Goal: Transaction & Acquisition: Book appointment/travel/reservation

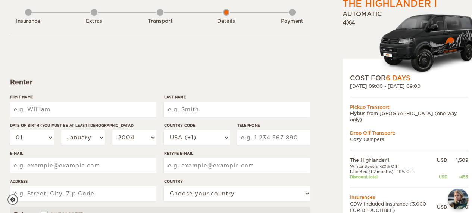
scroll to position [40, 0]
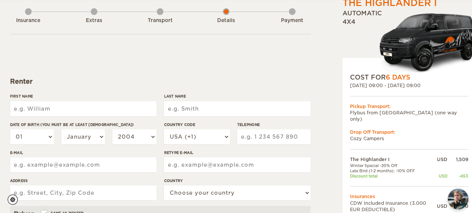
click at [43, 108] on input "First Name" at bounding box center [83, 108] width 146 height 15
type input "[PERSON_NAME]"
type input "Bryan"
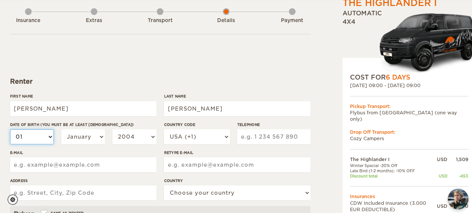
type input "Bryan"
click at [49, 134] on select "01 02 03 04 05 06 07 08 09 10 11 12 13 14 15 16 17 18 19 20 21 22 23 24 25 26 2…" at bounding box center [32, 136] width 44 height 15
select select "15"
click at [10, 129] on select "01 02 03 04 05 06 07 08 09 10 11 12 13 14 15 16 17 18 19 20 21 22 23 24 25 26 2…" at bounding box center [32, 136] width 44 height 15
select select "15"
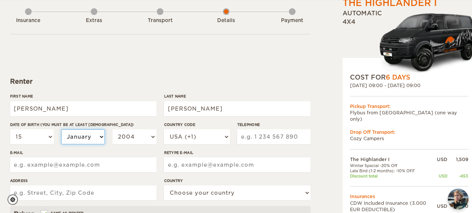
click at [98, 134] on select "January February March April May June July August September October November De…" at bounding box center [83, 136] width 44 height 15
select select "07"
click at [61, 129] on select "January February March April May June July August September October November De…" at bounding box center [83, 136] width 44 height 15
select select "07"
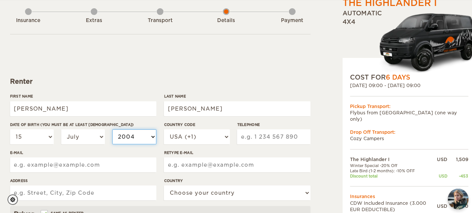
click at [146, 135] on select "2004 2003 2002 2001 2000 1999 1998 1997 1996 1995 1994 1993 1992 1991 1990 1989…" at bounding box center [134, 136] width 44 height 15
select select "1985"
click at [112, 129] on select "2004 2003 2002 2001 2000 1999 1998 1997 1996 1995 1994 1993 1992 1991 1990 1989…" at bounding box center [134, 136] width 44 height 15
select select "1985"
click at [252, 135] on input "Telephone" at bounding box center [273, 136] width 73 height 15
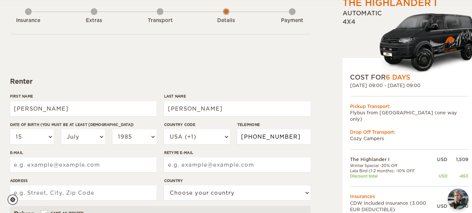
type input "509-774-8263"
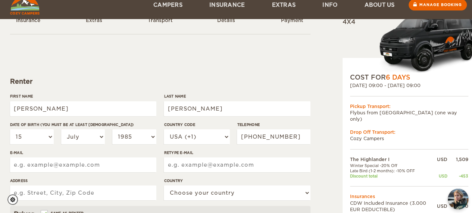
scroll to position [68, 0]
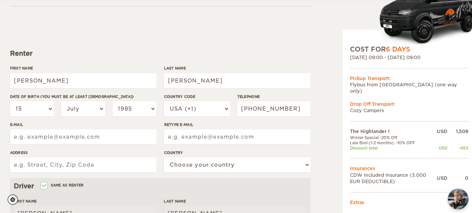
click at [133, 134] on input "E-mail" at bounding box center [83, 136] width 146 height 15
type input "zzzechozzz@outlook.com"
click at [202, 137] on input "Retype E-mail" at bounding box center [237, 136] width 146 height 15
type input "zzzechozzz@outlook.com"
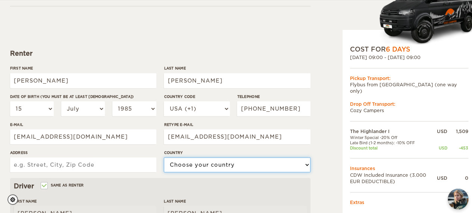
click at [232, 168] on select "Choose your country United States United Kingdom Germany Afghanistan Albania Al…" at bounding box center [237, 164] width 146 height 15
select select "222"
click at [164, 157] on select "Choose your country United States United Kingdom Germany Afghanistan Albania Al…" at bounding box center [237, 164] width 146 height 15
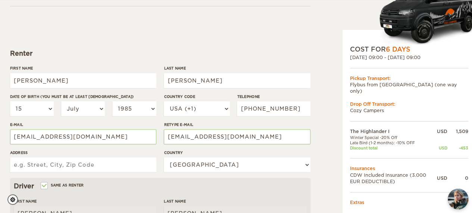
click at [16, 165] on input "Address" at bounding box center [83, 164] width 146 height 15
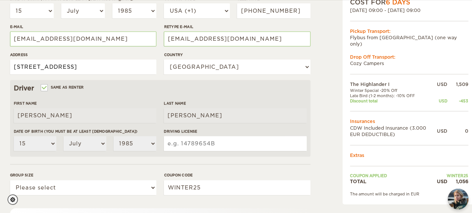
scroll to position [168, 0]
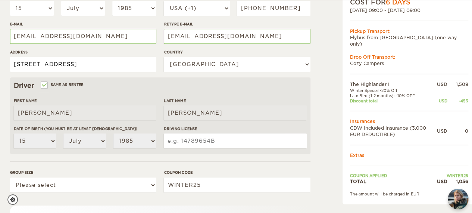
type input "2514 NW 11th st"
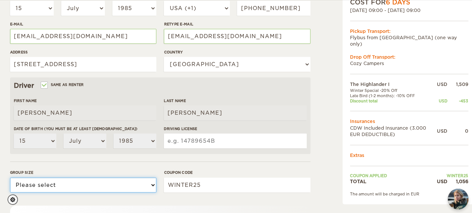
click at [155, 184] on select "Please select 1 2" at bounding box center [83, 184] width 146 height 15
select select "2"
click at [10, 177] on select "Please select 1 2" at bounding box center [83, 184] width 146 height 15
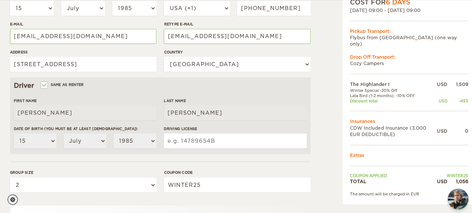
click at [213, 141] on input "Driving License" at bounding box center [235, 140] width 143 height 15
click at [208, 139] on input "Driving License" at bounding box center [235, 140] width 143 height 15
type input "WDL234B0D73B"
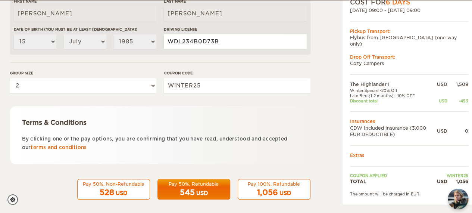
scroll to position [272, 0]
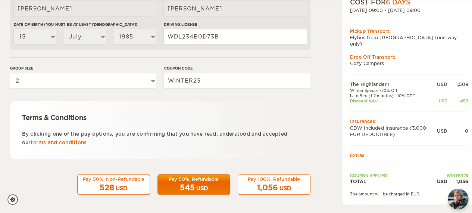
click at [263, 185] on span "1,056" at bounding box center [267, 187] width 21 height 9
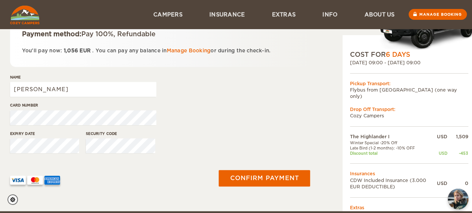
scroll to position [113, 0]
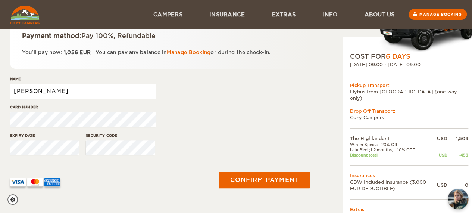
drag, startPoint x: 65, startPoint y: 93, endPoint x: 0, endPoint y: 95, distance: 64.6
click at [0, 95] on div "The Highlander I Expand Collapse Total 1,056 USD Automatic 4x4 COST FOR 6 Days …" at bounding box center [236, 50] width 472 height 326
type input "[PERSON_NAME]"
click at [0, 150] on div "The Highlander I Expand Collapse Total 1,056 USD Automatic 4x4 COST FOR 6 Days …" at bounding box center [236, 50] width 472 height 326
click at [223, 108] on div "Card number" at bounding box center [160, 118] width 300 height 28
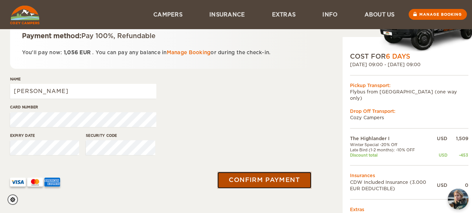
click at [253, 176] on button "Confirm payment" at bounding box center [265, 179] width 94 height 17
